Goal: Information Seeking & Learning: Learn about a topic

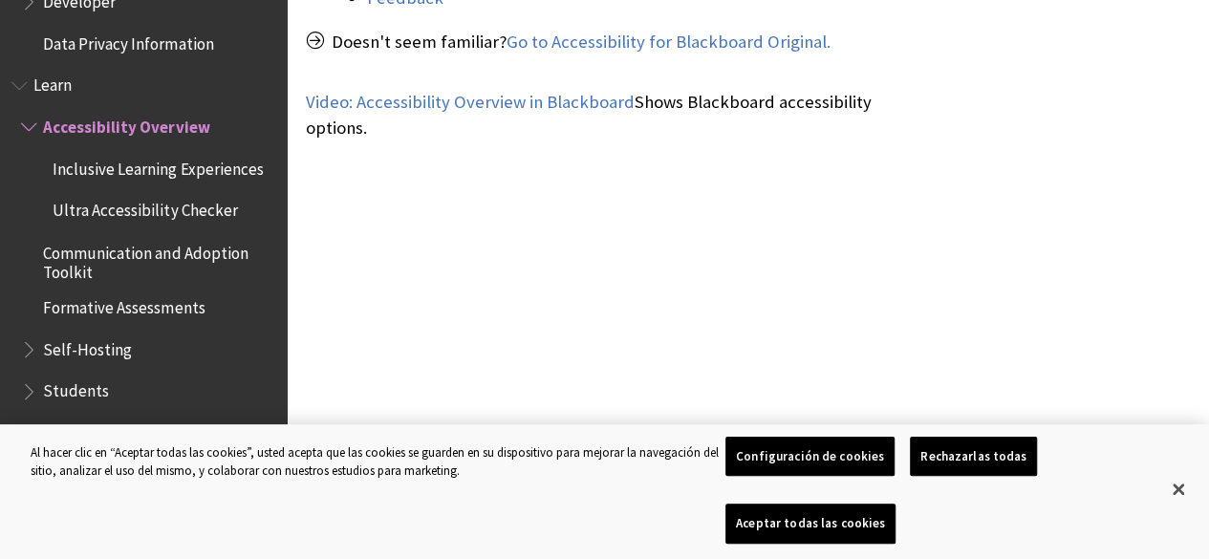
scroll to position [1227, 0]
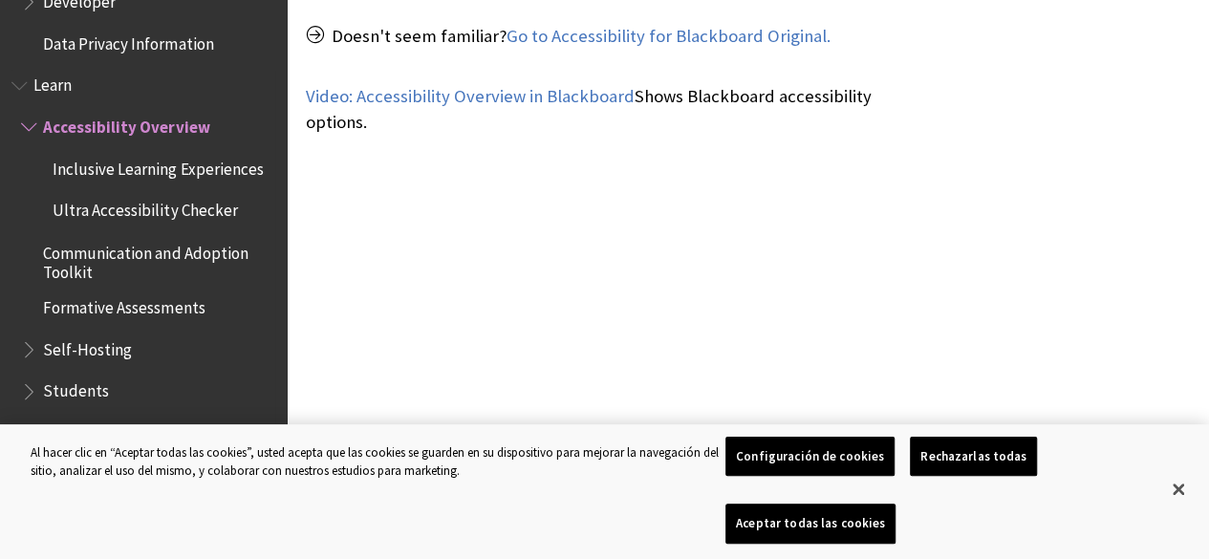
click at [59, 396] on span "Students" at bounding box center [76, 388] width 66 height 26
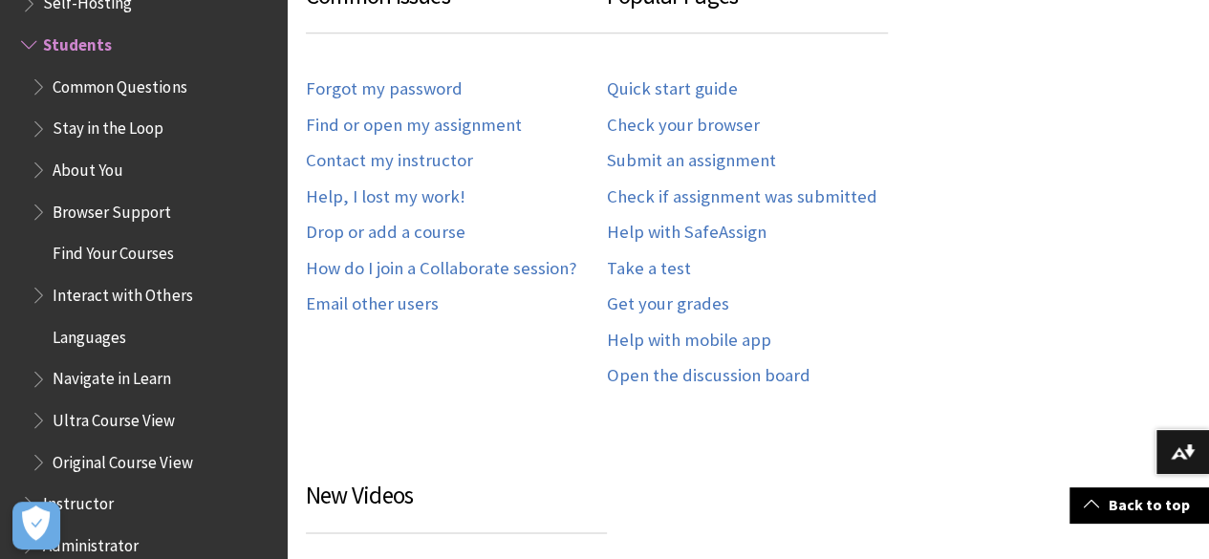
scroll to position [1154, 0]
click at [489, 121] on link "Find or open my assignment" at bounding box center [414, 127] width 216 height 22
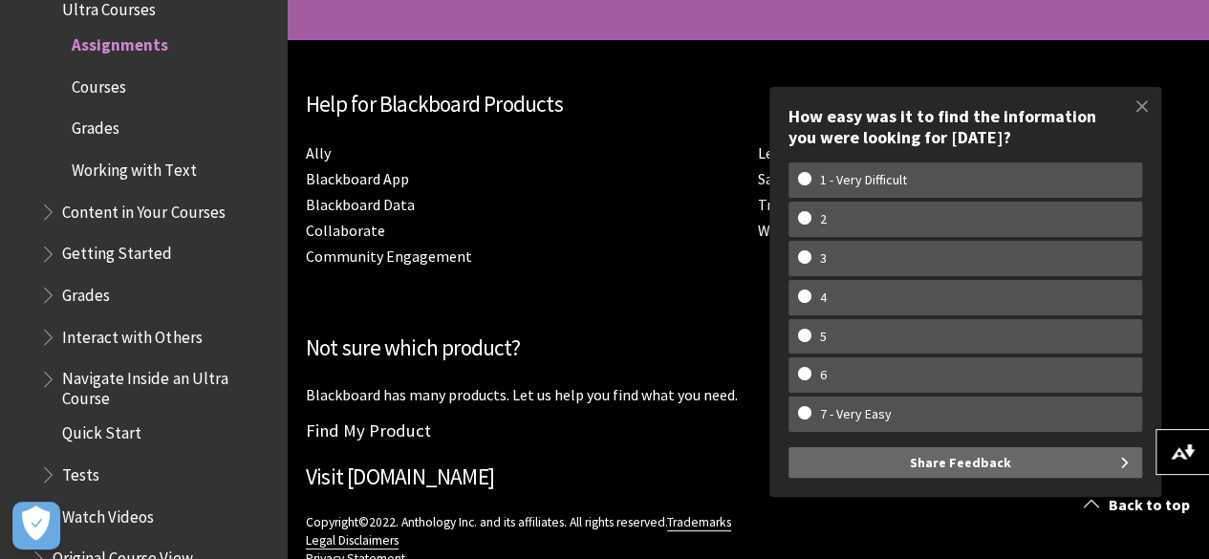
scroll to position [4556, 0]
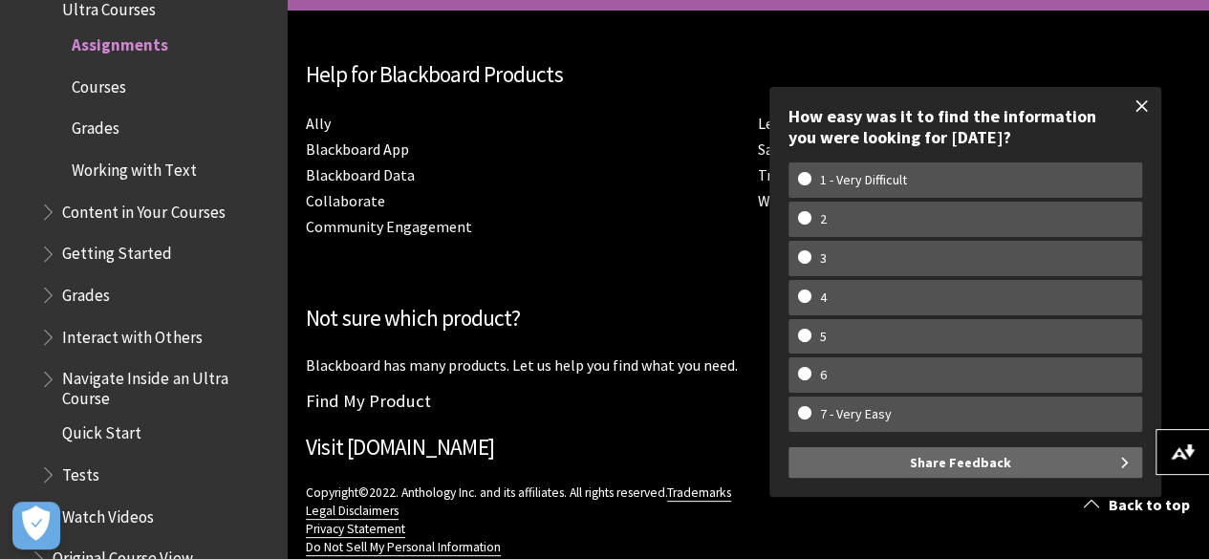
click at [1144, 108] on span at bounding box center [1142, 106] width 40 height 40
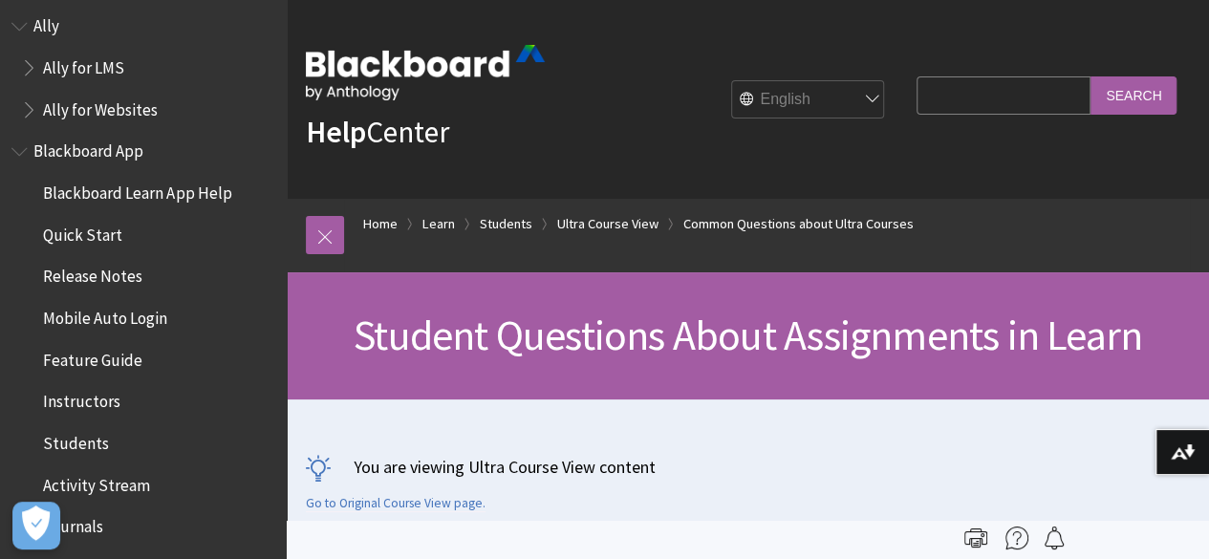
scroll to position [0, 0]
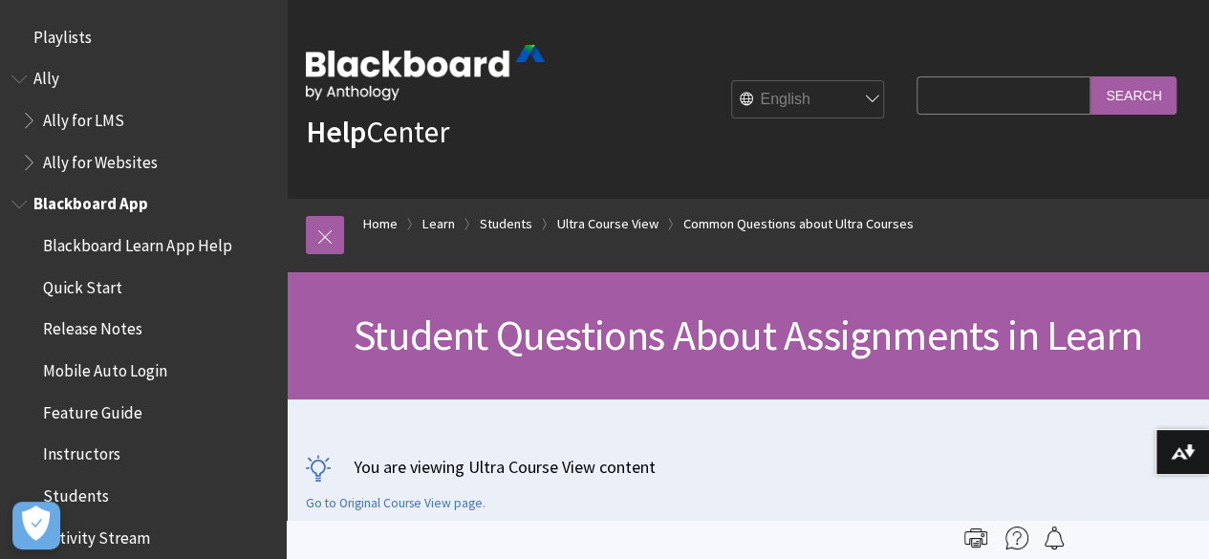
click at [112, 249] on span "Blackboard Learn App Help" at bounding box center [137, 242] width 188 height 26
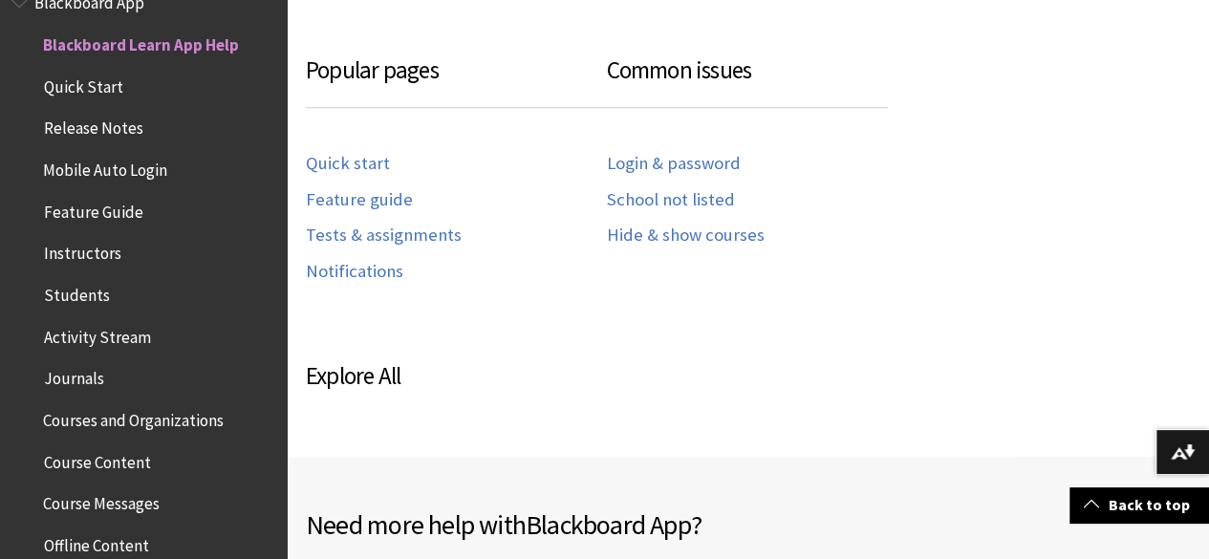
scroll to position [968, 0]
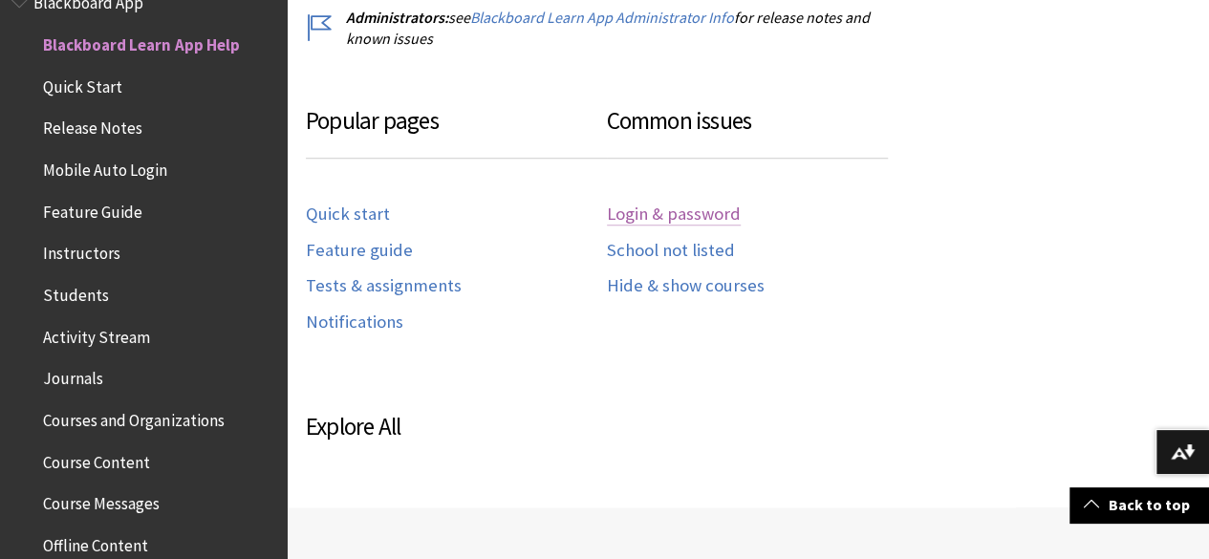
click at [696, 211] on link "Login & password" at bounding box center [674, 215] width 134 height 22
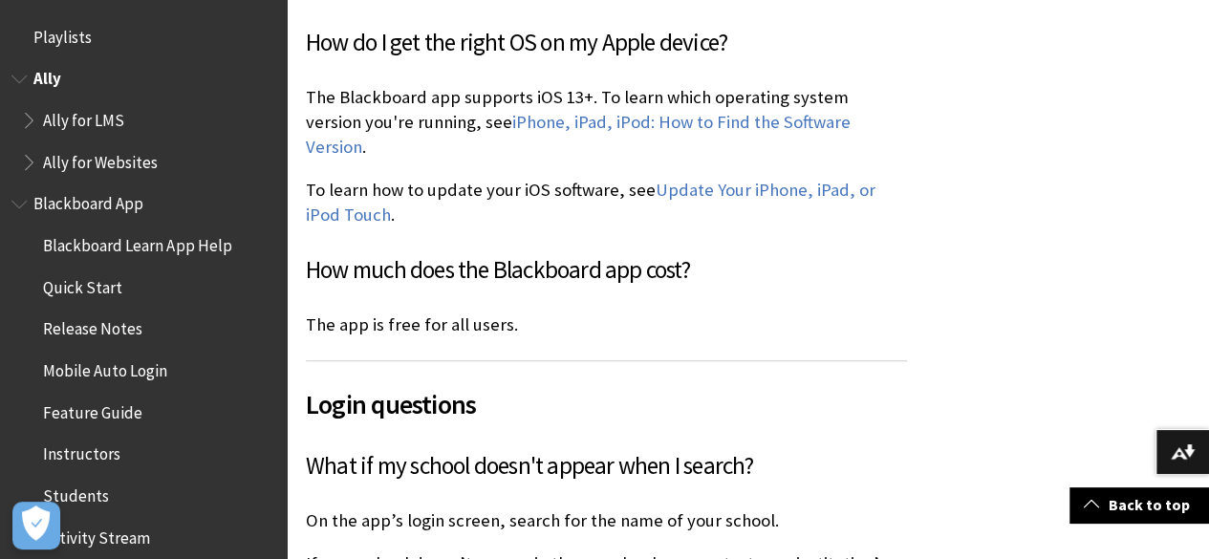
click at [44, 87] on span "Ally" at bounding box center [47, 76] width 28 height 26
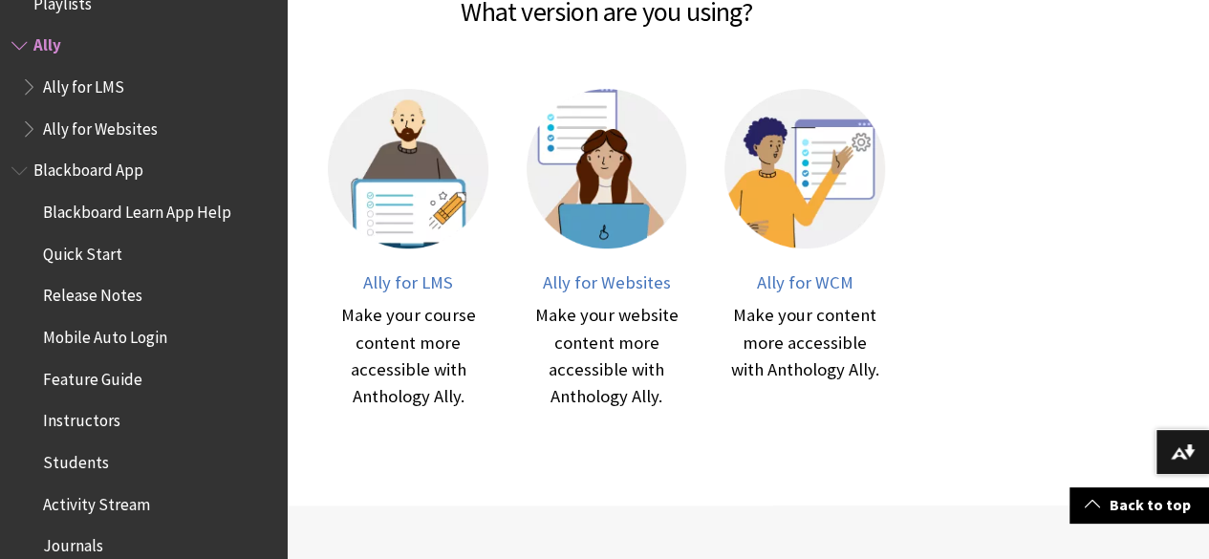
scroll to position [470, 0]
click at [1165, 451] on button "Download alternative formats ..." at bounding box center [1182, 452] width 54 height 46
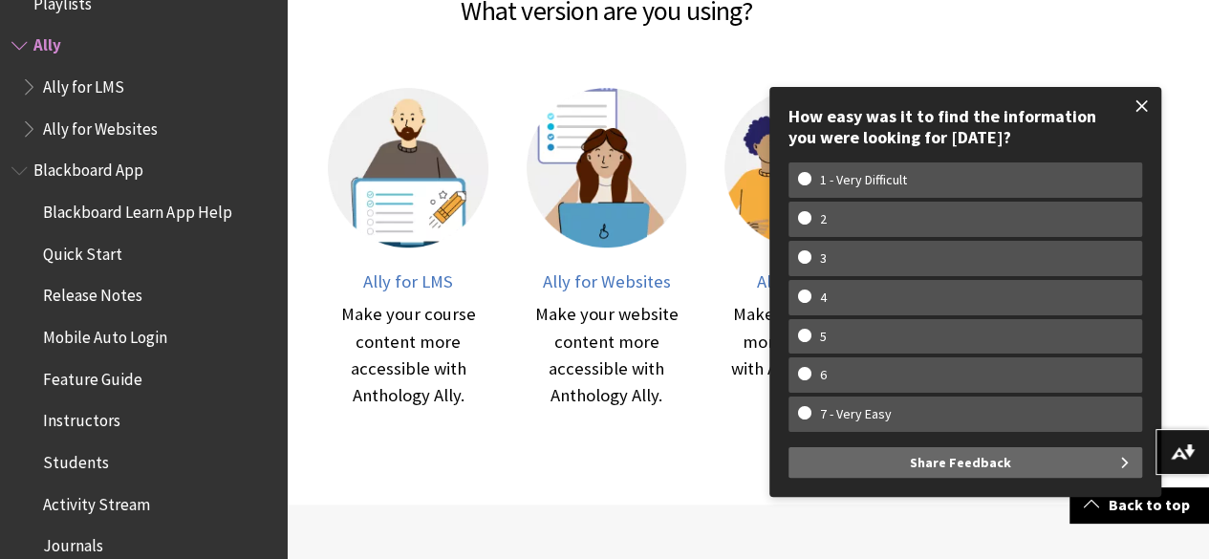
click at [1139, 106] on span at bounding box center [1142, 106] width 40 height 40
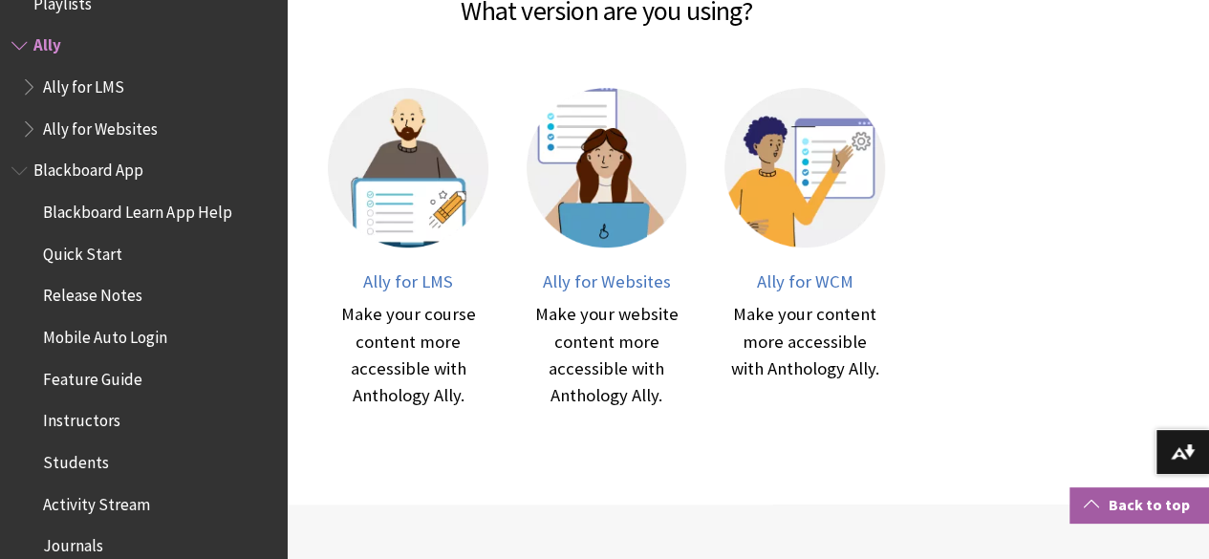
click at [1101, 504] on link "Back to top" at bounding box center [1138, 504] width 139 height 35
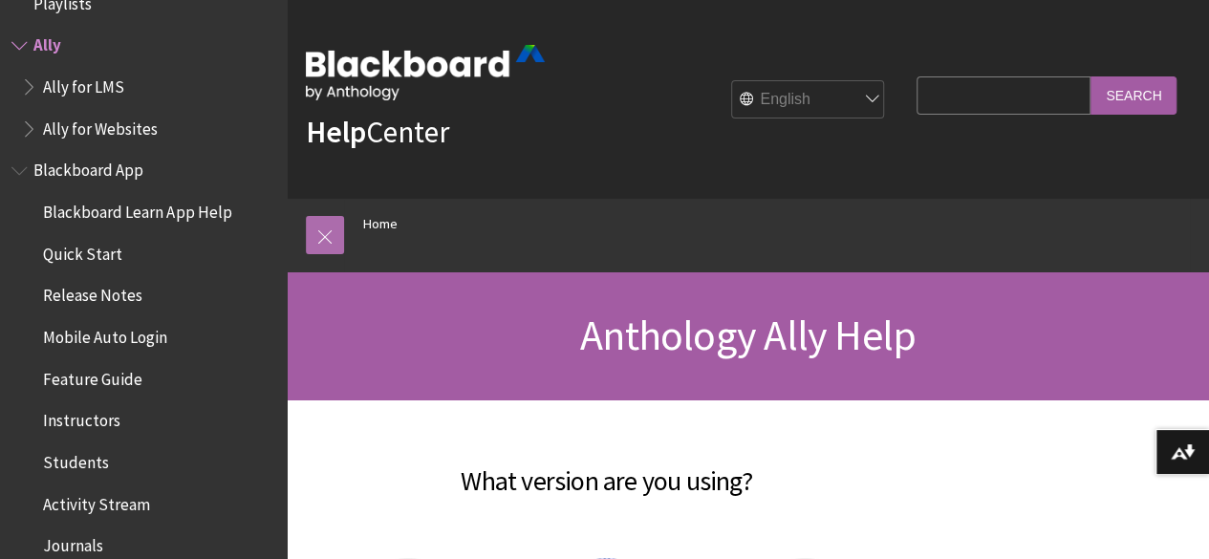
click at [324, 232] on link at bounding box center [325, 235] width 38 height 38
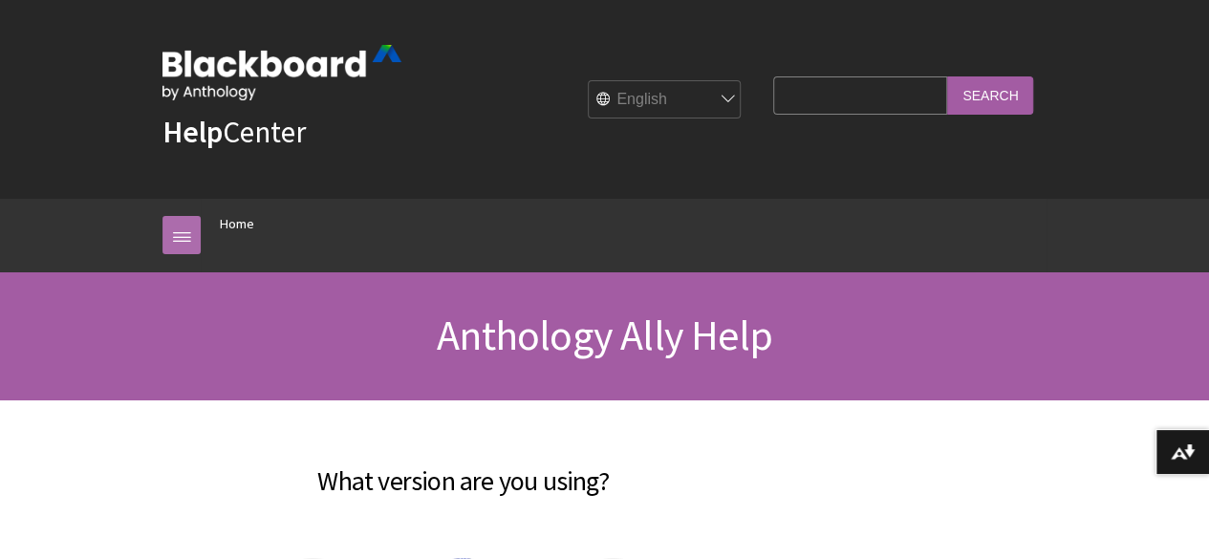
click at [178, 228] on link at bounding box center [181, 235] width 38 height 38
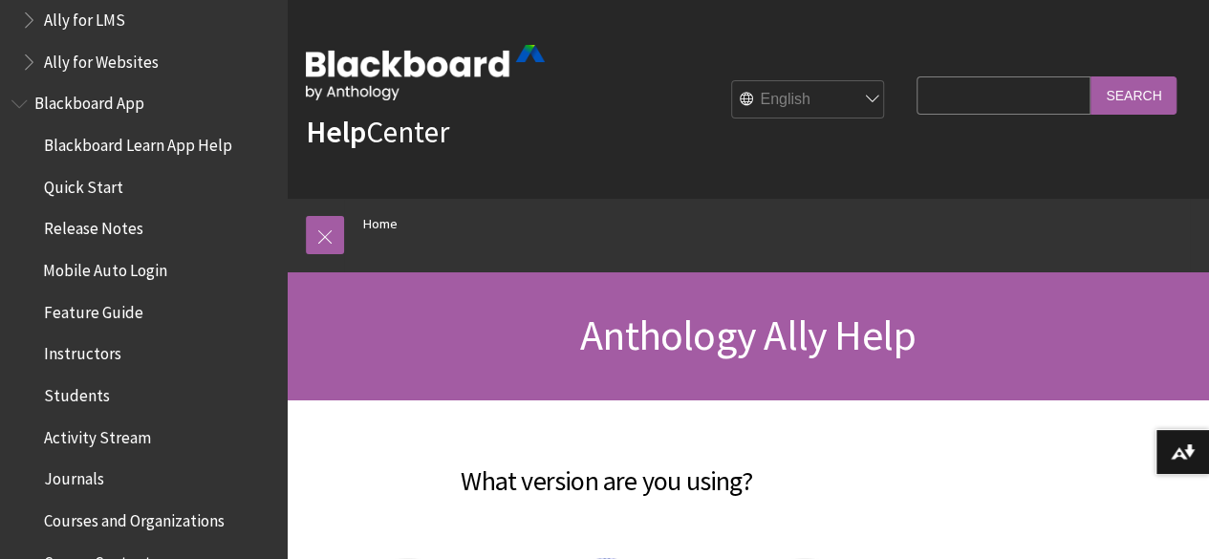
scroll to position [102, 0]
click at [89, 184] on span "Quick Start" at bounding box center [82, 182] width 79 height 26
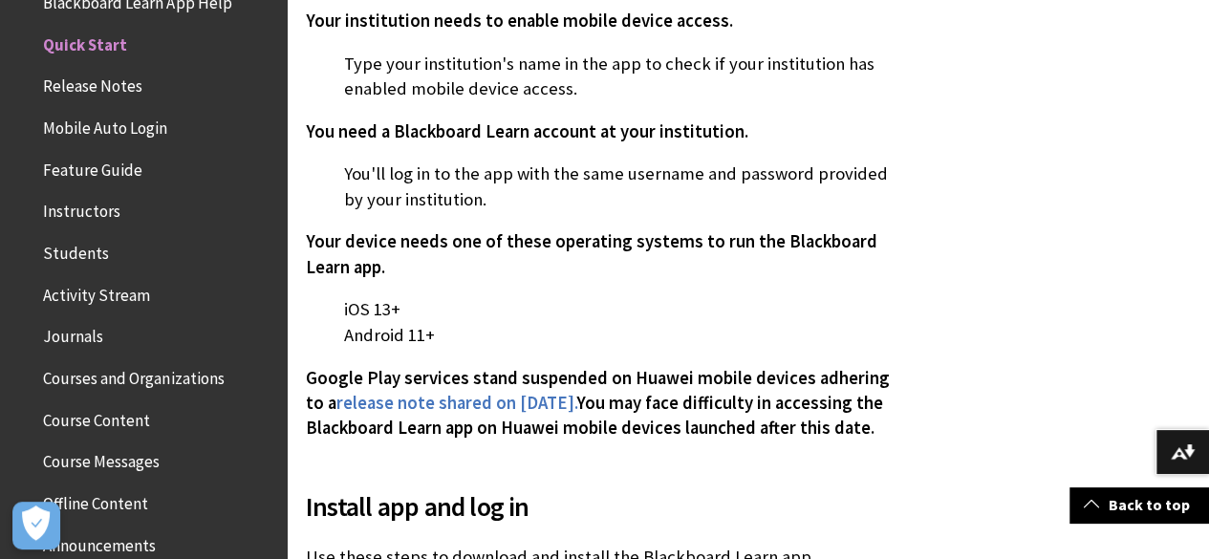
scroll to position [651, 0]
